Goal: Task Accomplishment & Management: Complete application form

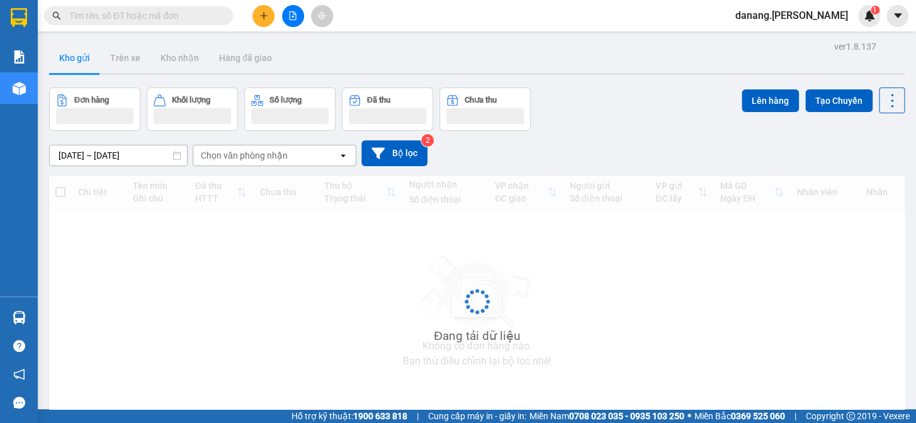
click at [263, 15] on icon "plus" at bounding box center [263, 15] width 7 height 1
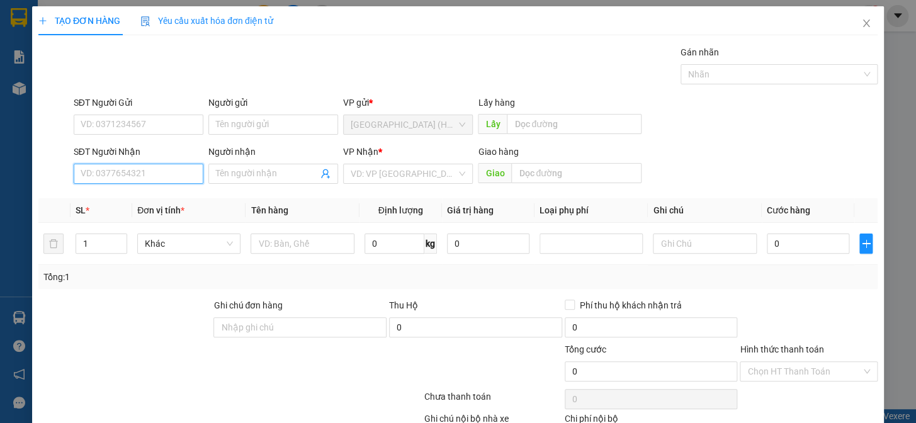
click at [82, 178] on input "SĐT Người Nhận" at bounding box center [139, 174] width 130 height 20
click at [132, 201] on div "0947026000" at bounding box center [137, 199] width 113 height 14
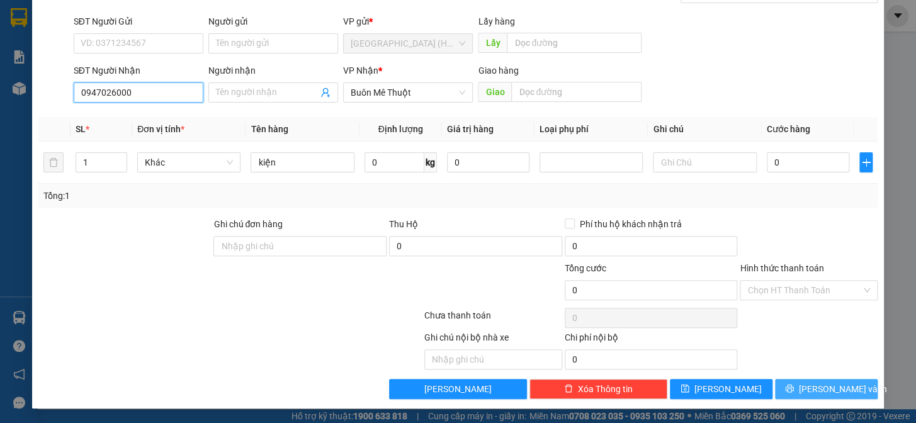
type input "0947026000"
click at [794, 392] on span "printer" at bounding box center [789, 389] width 9 height 10
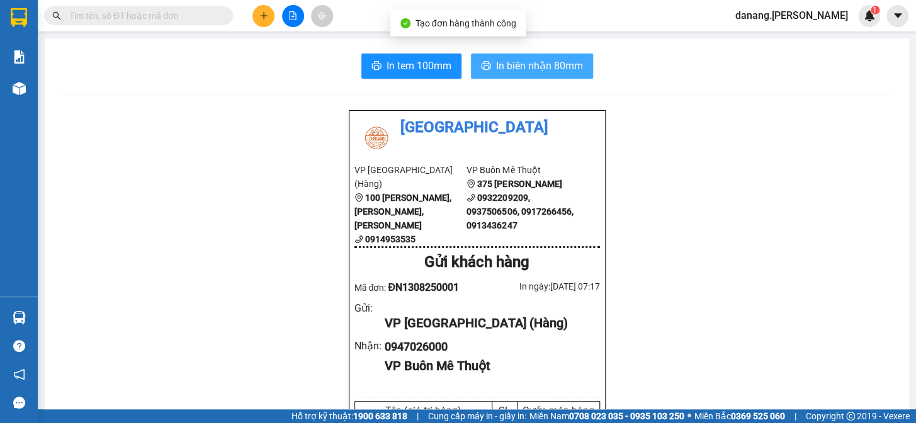
click at [571, 65] on span "In biên nhận 80mm" at bounding box center [539, 66] width 87 height 16
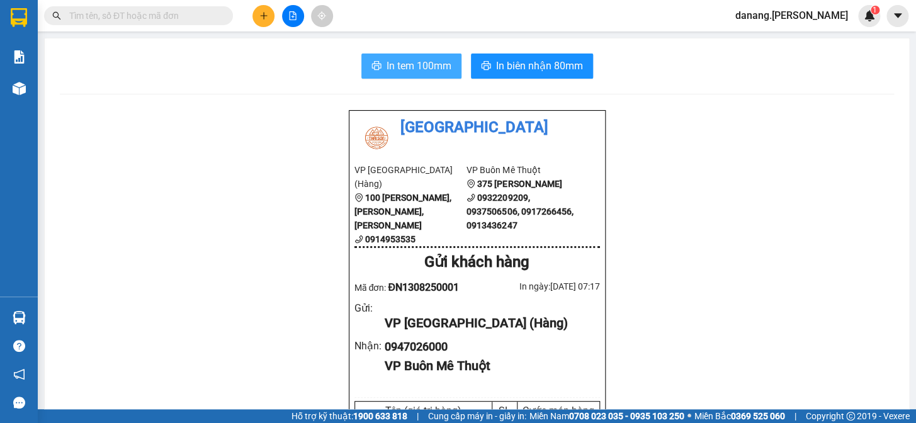
click at [432, 58] on span "In tem 100mm" at bounding box center [419, 66] width 65 height 16
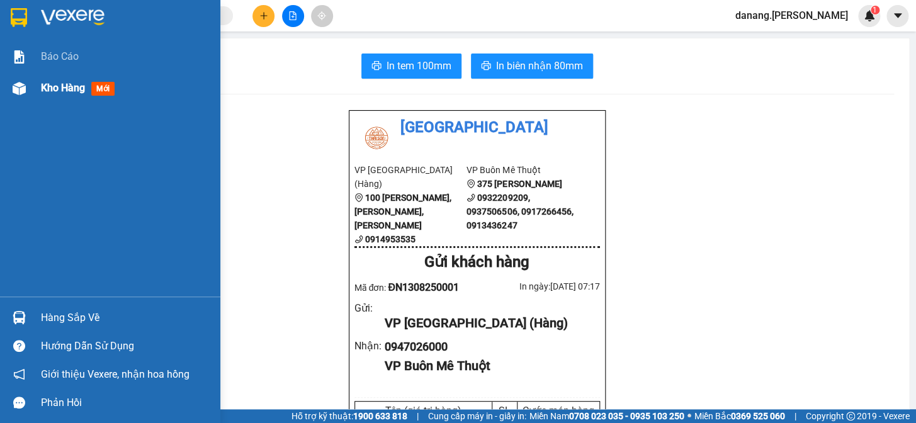
click at [50, 86] on span "Kho hàng" at bounding box center [63, 88] width 44 height 12
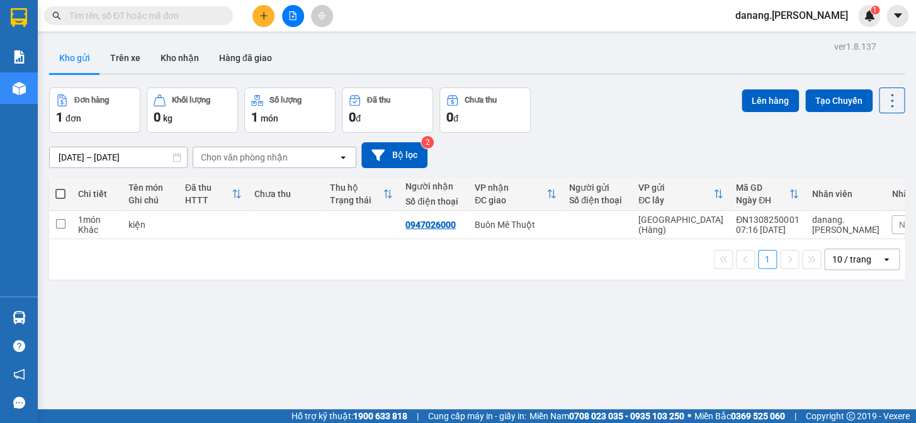
click at [295, 13] on icon "file-add" at bounding box center [292, 15] width 9 height 9
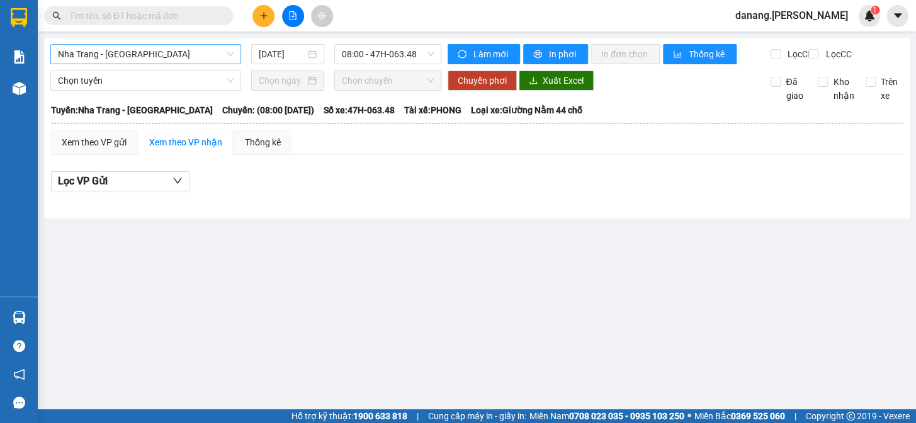
click at [159, 59] on span "Nha Trang - [GEOGRAPHIC_DATA]" at bounding box center [146, 54] width 176 height 19
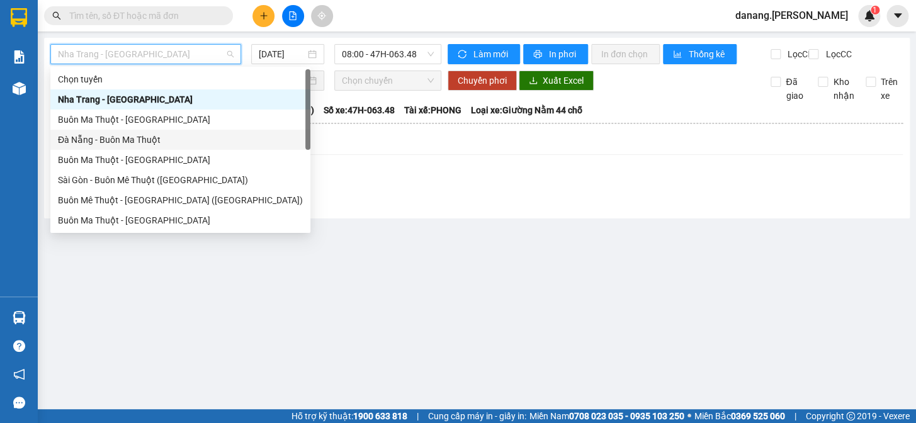
click at [136, 137] on div "Đà Nẵng - Buôn Ma Thuột" at bounding box center [180, 140] width 245 height 14
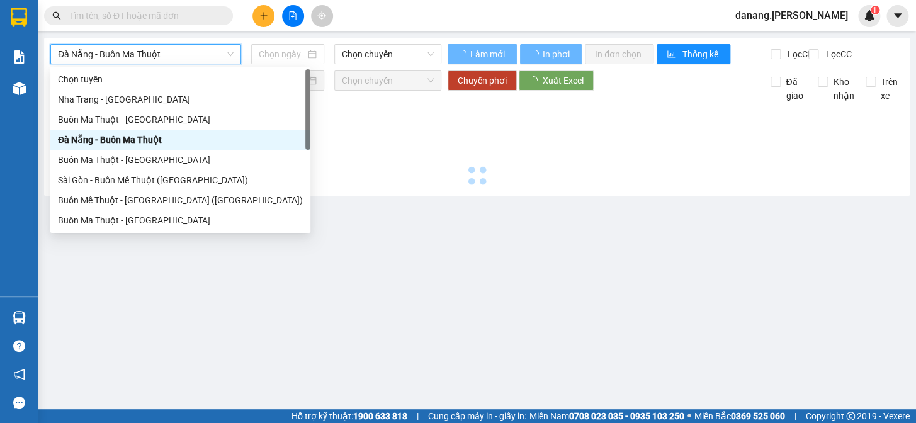
type input "[DATE]"
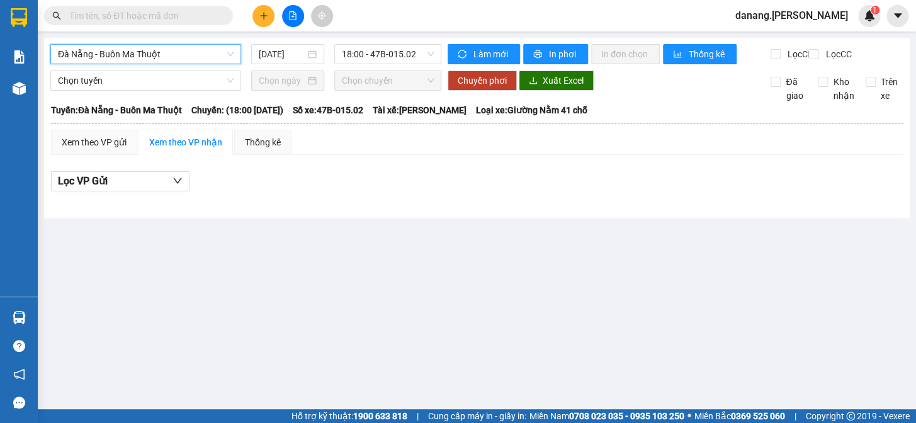
click at [180, 60] on span "Đà Nẵng - Buôn Ma Thuột" at bounding box center [146, 54] width 176 height 19
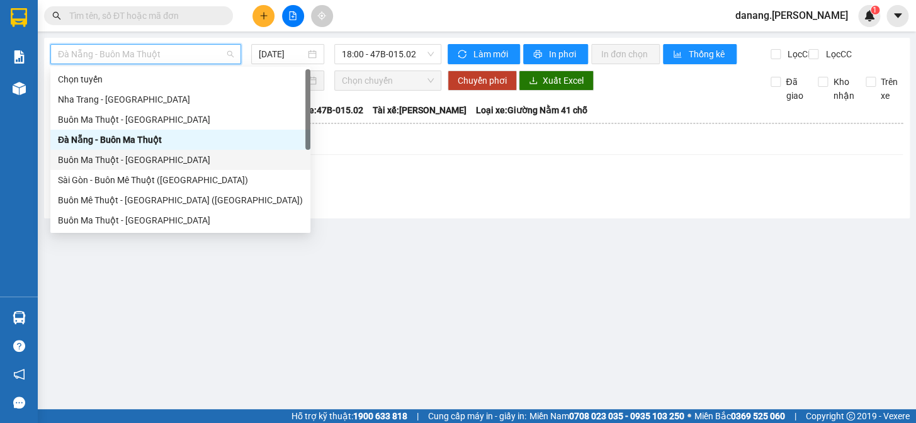
click at [176, 159] on div "Buôn Ma Thuột - [GEOGRAPHIC_DATA]" at bounding box center [180, 160] width 245 height 14
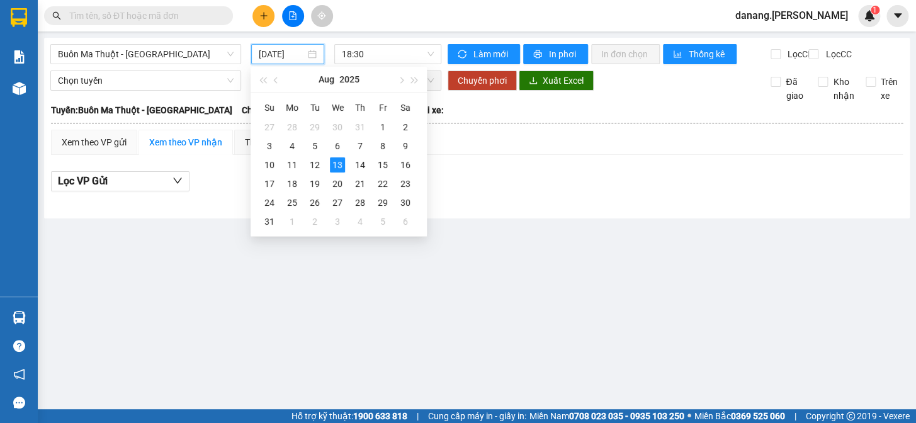
click at [304, 52] on input "[DATE]" at bounding box center [282, 54] width 47 height 14
click at [316, 164] on div "12" at bounding box center [314, 164] width 15 height 15
type input "[DATE]"
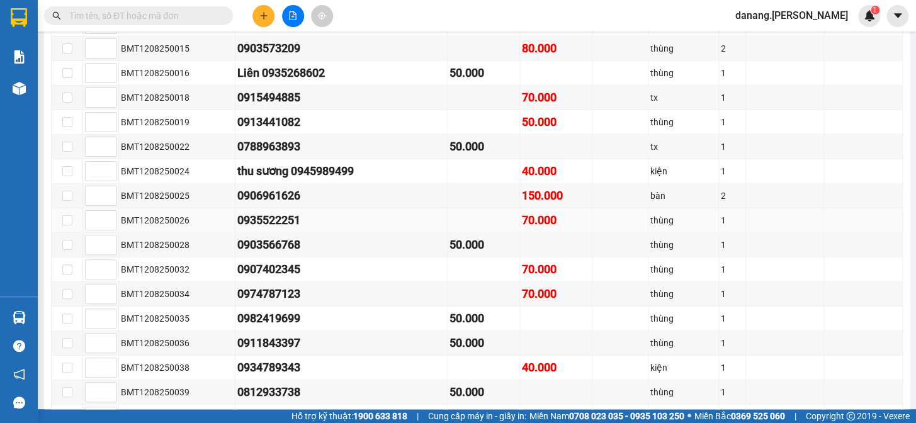
scroll to position [1209, 0]
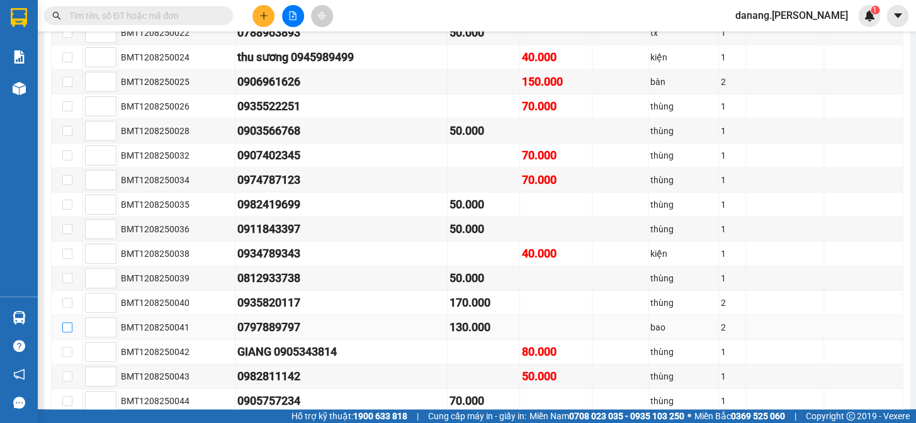
click at [67, 333] on label at bounding box center [67, 327] width 10 height 14
click at [67, 332] on input "checkbox" at bounding box center [67, 327] width 10 height 10
checkbox input "true"
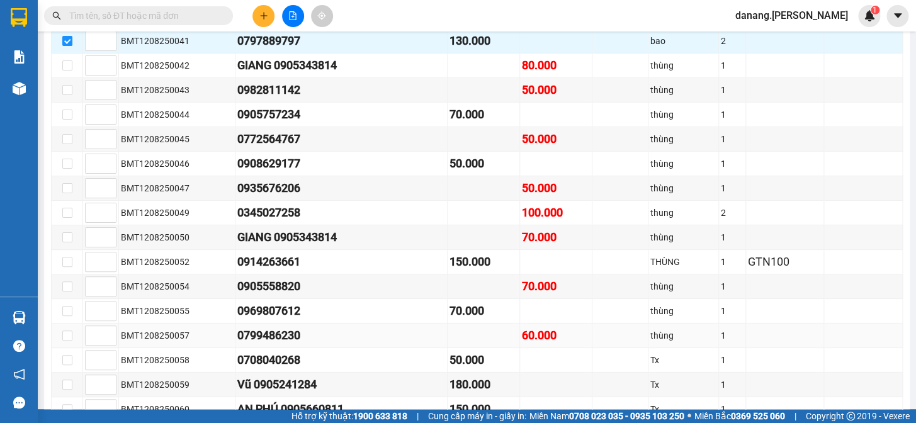
scroll to position [1381, 0]
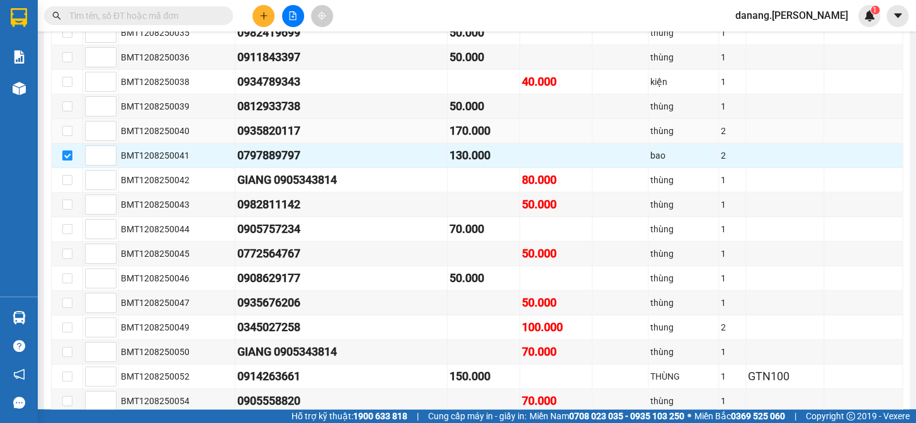
drag, startPoint x: 210, startPoint y: 132, endPoint x: 382, endPoint y: 129, distance: 171.3
click at [380, 130] on tr "BMT1208250040 0935820117 170.000 thùng 2" at bounding box center [477, 131] width 851 height 25
click at [264, 16] on icon "plus" at bounding box center [263, 15] width 9 height 9
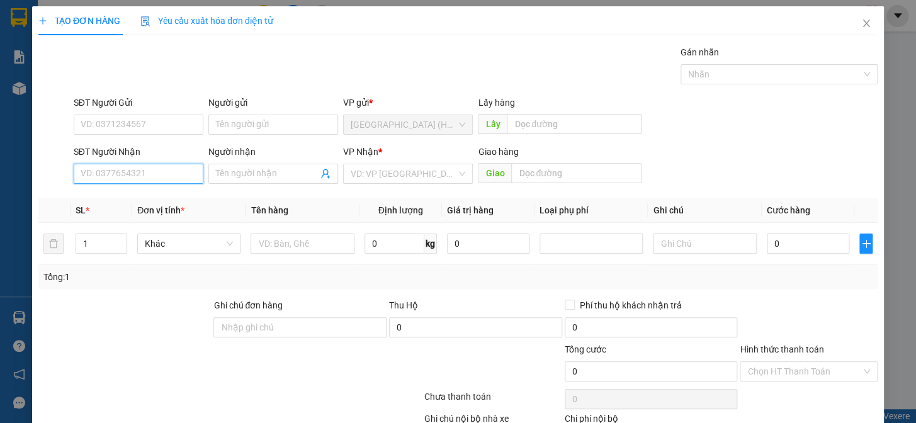
click at [161, 176] on input "SĐT Người Nhận" at bounding box center [139, 174] width 130 height 20
click at [143, 183] on input "SĐT Người Nhận" at bounding box center [139, 174] width 130 height 20
type input "0394982598"
click at [96, 198] on div "0394982598" at bounding box center [137, 199] width 113 height 14
type input "Chùa [DEMOGRAPHIC_DATA]"
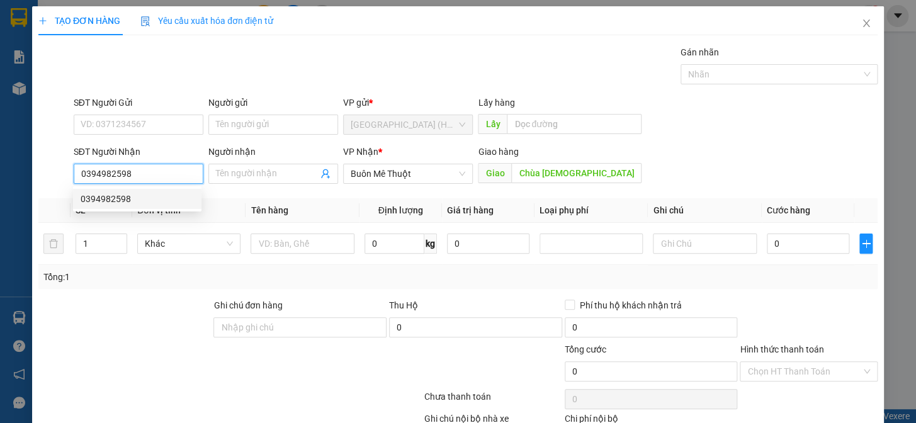
type input "30.000"
type input "0394982598"
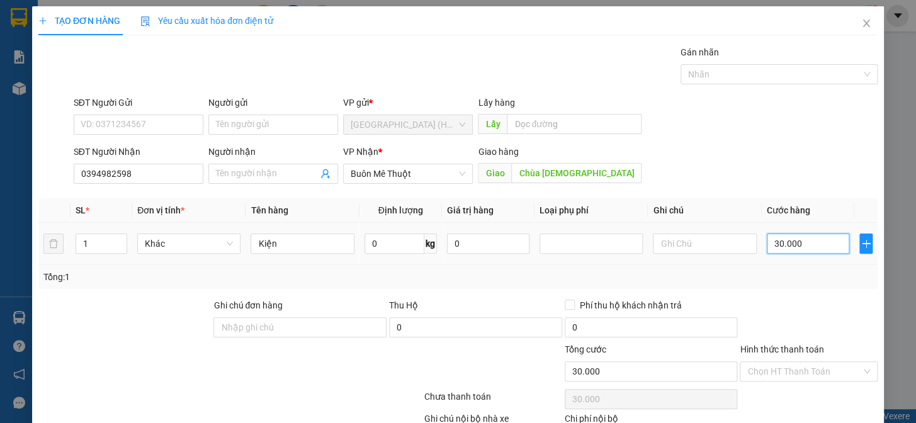
click at [812, 242] on input "30.000" at bounding box center [808, 244] width 82 height 20
type input "0"
click at [767, 242] on input "0" at bounding box center [808, 244] width 82 height 20
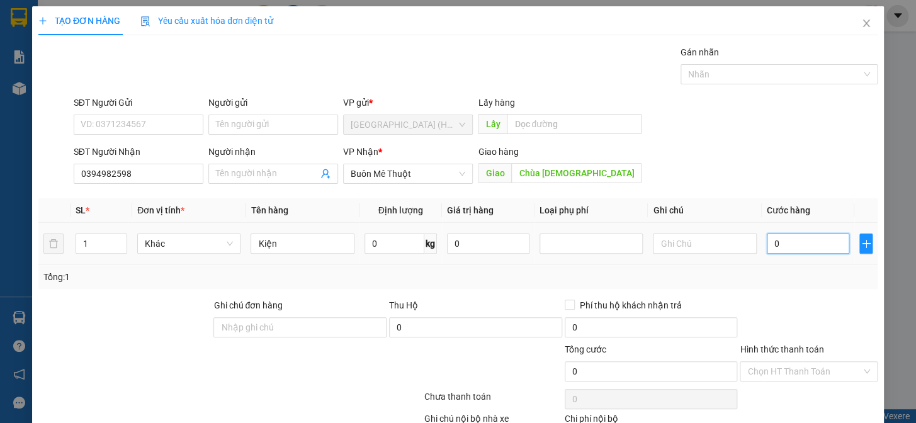
type input "60"
type input "600"
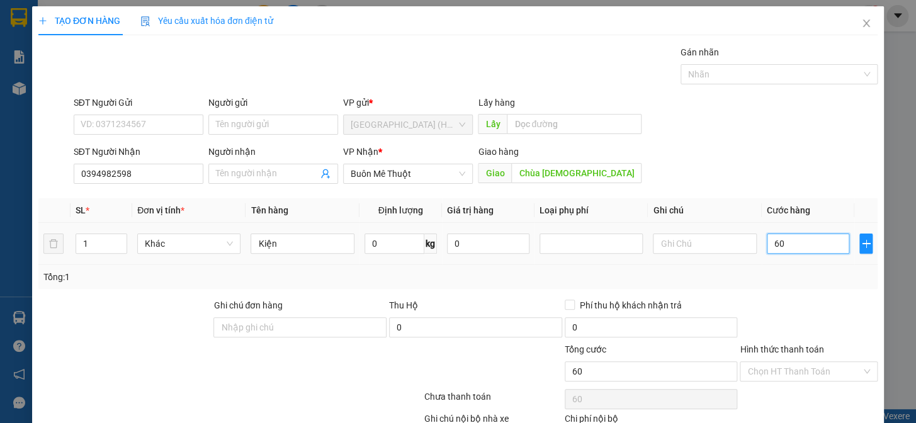
type input "600"
type input "6.000"
type input "60.000"
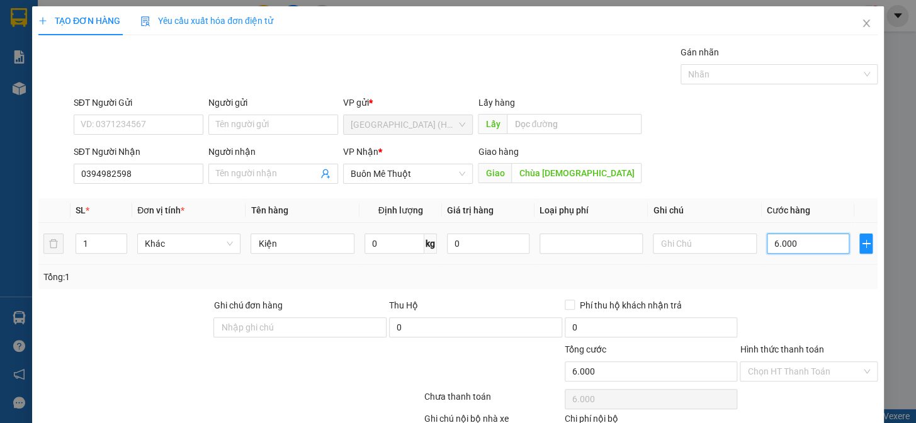
type input "60.000"
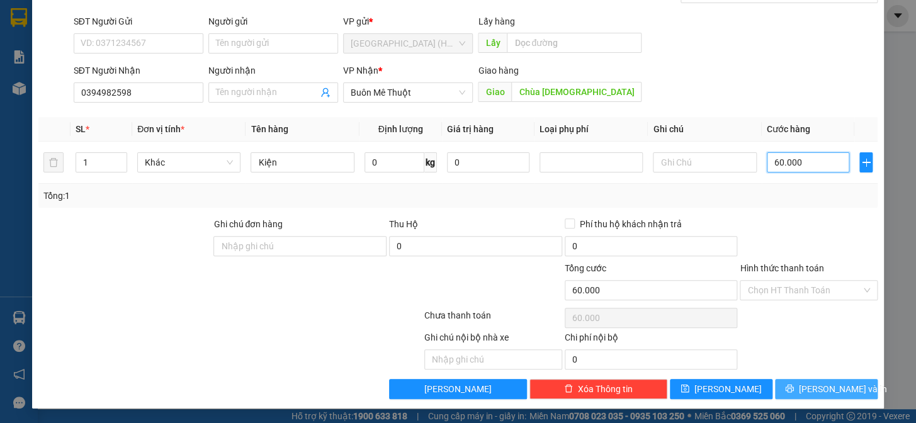
type input "60.000"
click at [799, 383] on button "[PERSON_NAME] và In" at bounding box center [826, 389] width 103 height 20
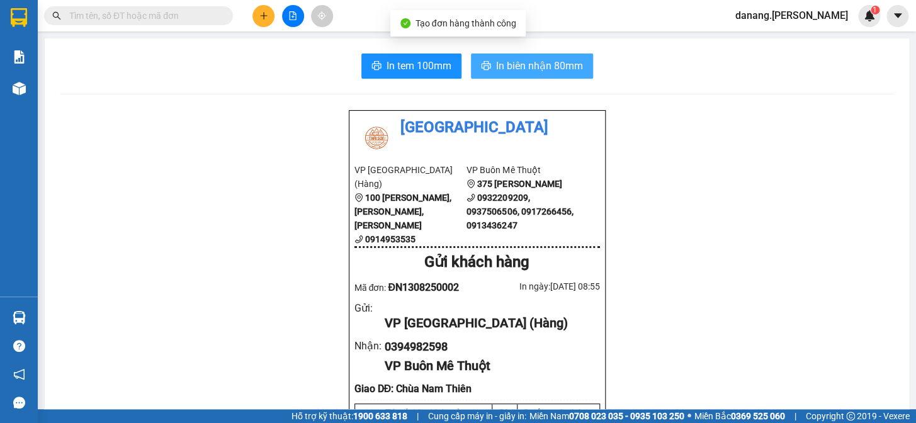
click at [518, 69] on span "In biên nhận 80mm" at bounding box center [539, 66] width 87 height 16
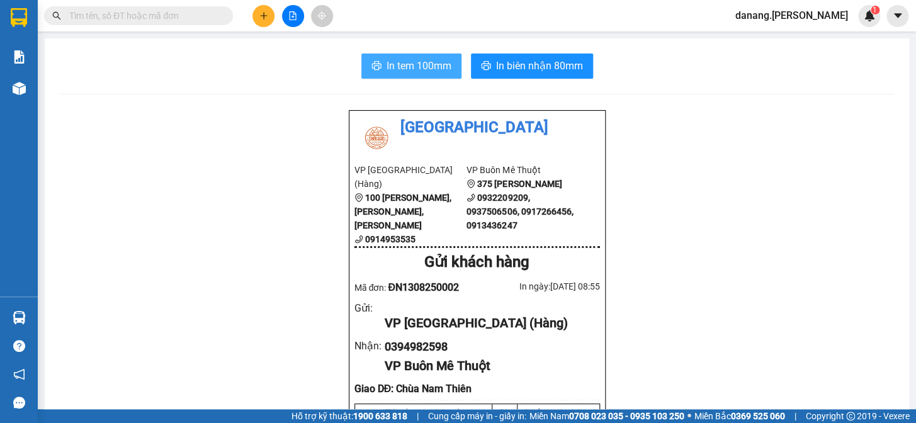
click at [429, 68] on span "In tem 100mm" at bounding box center [419, 66] width 65 height 16
click at [297, 14] on icon "file-add" at bounding box center [292, 15] width 9 height 9
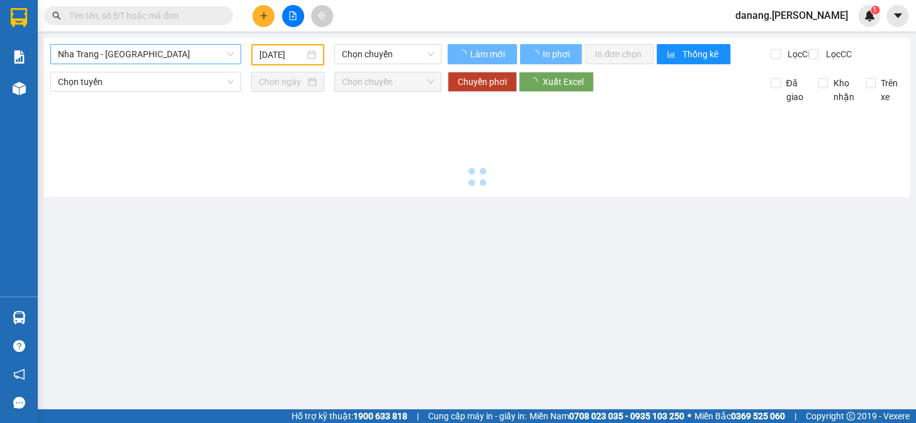
type input "[DATE]"
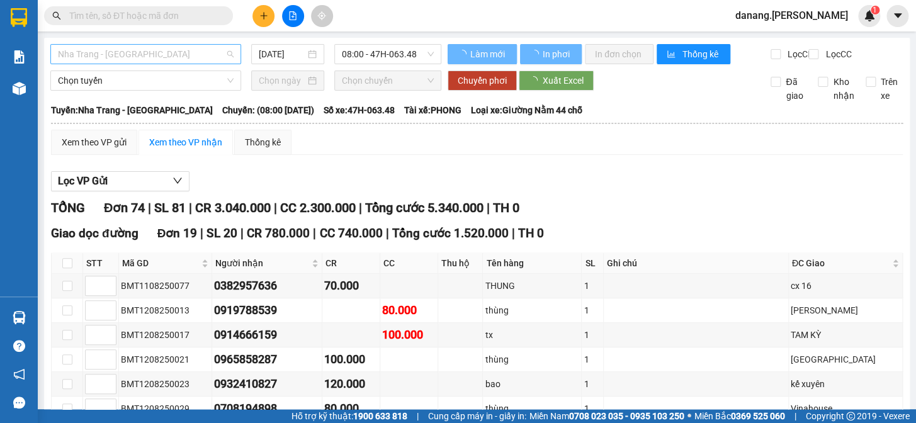
click at [176, 50] on span "Nha Trang - [GEOGRAPHIC_DATA]" at bounding box center [146, 54] width 176 height 19
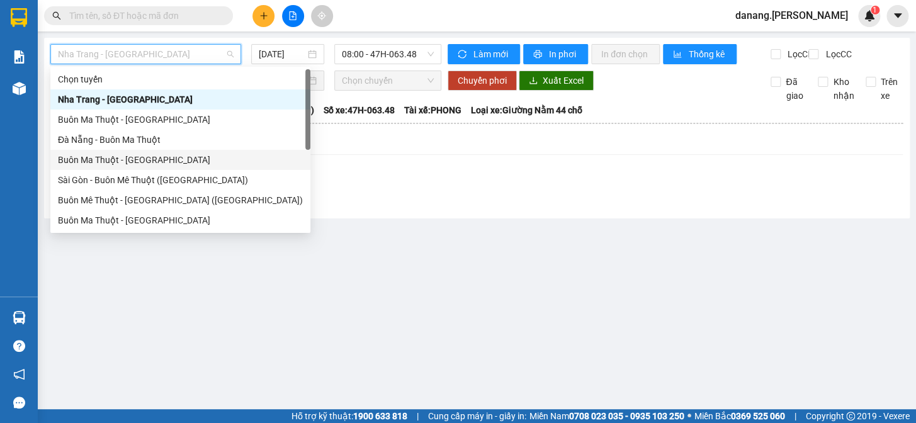
click at [113, 157] on div "Buôn Ma Thuột - [GEOGRAPHIC_DATA]" at bounding box center [180, 160] width 245 height 14
type input "[DATE]"
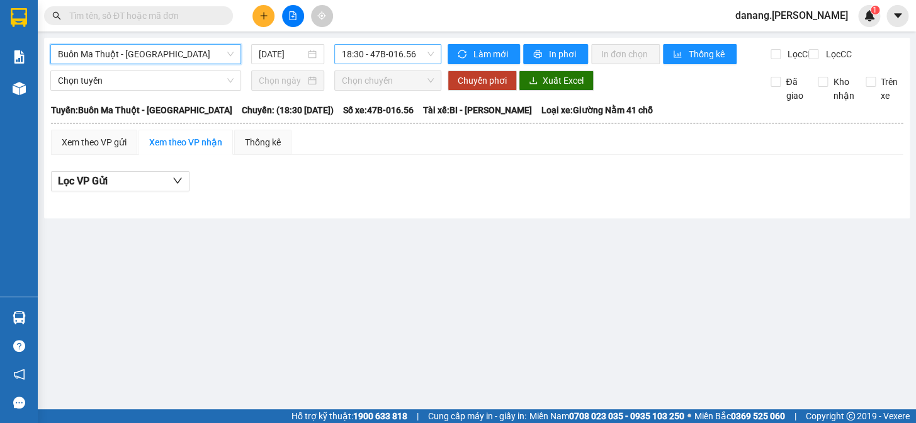
click at [379, 56] on span "18:30 - 47B-016.56" at bounding box center [388, 54] width 92 height 19
